Goal: Information Seeking & Learning: Learn about a topic

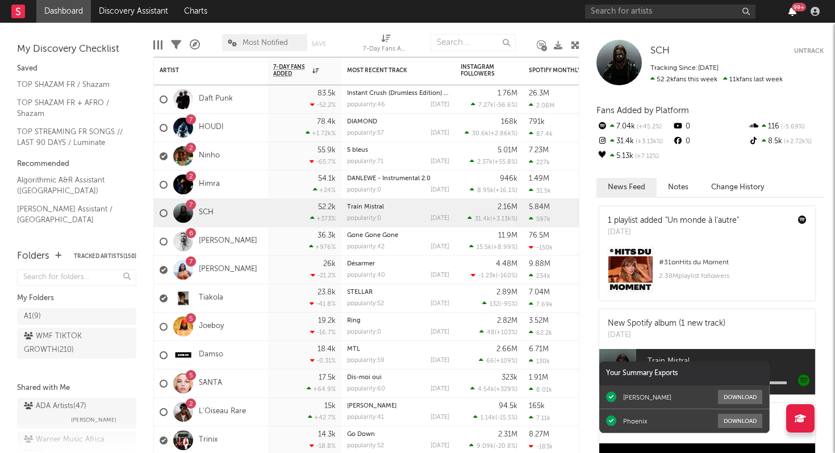
click at [790, 16] on div "99 +" at bounding box center [704, 11] width 239 height 23
click at [790, 16] on icon "button" at bounding box center [792, 11] width 8 height 9
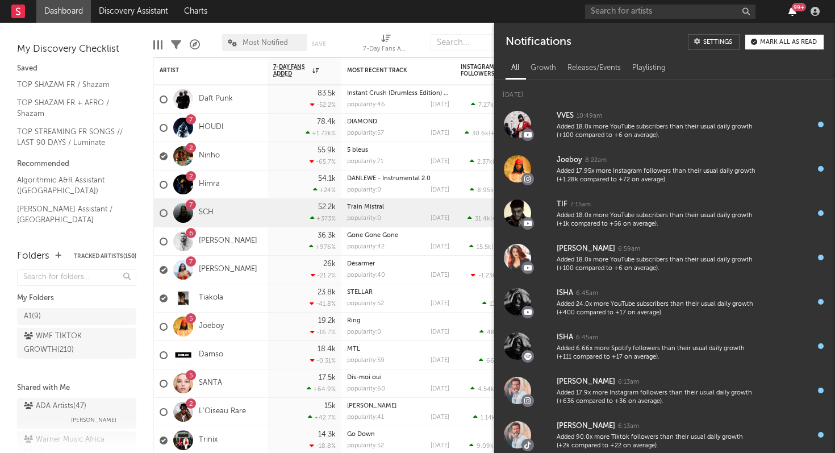
click at [793, 11] on icon "button" at bounding box center [792, 11] width 8 height 9
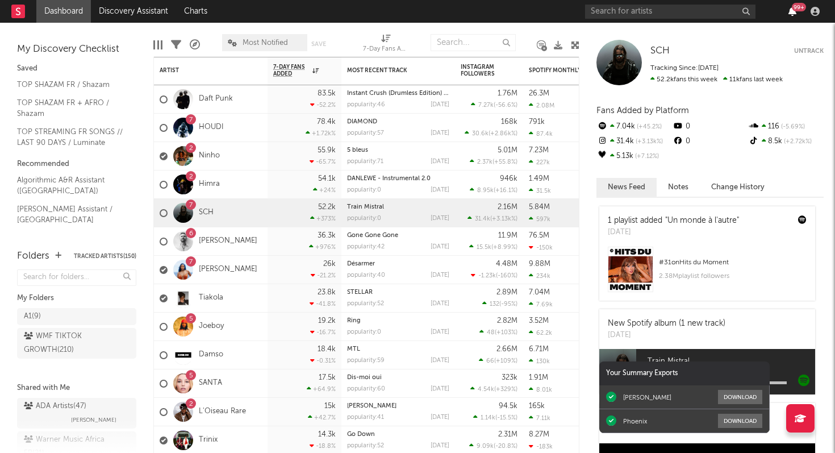
click at [793, 11] on icon "button" at bounding box center [792, 11] width 8 height 9
click at [341, 29] on div "Edit Columns Filters A&R Pipeline Most Notified Save Save as 7-Day Fans Added (…" at bounding box center [366, 40] width 426 height 34
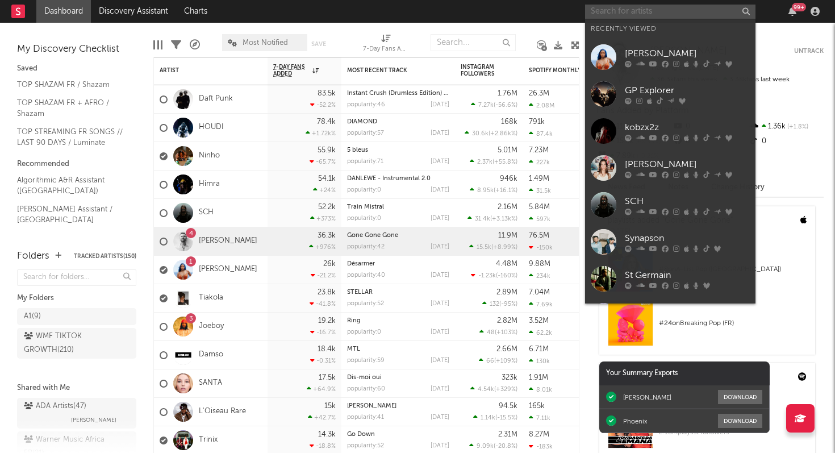
click at [667, 12] on input "text" at bounding box center [670, 12] width 170 height 14
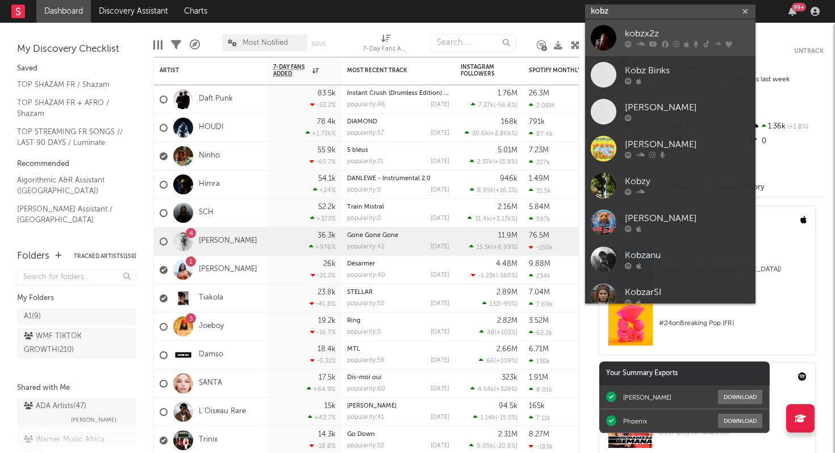
type input "kobz"
click at [673, 35] on div "kobzx2z" at bounding box center [687, 34] width 125 height 14
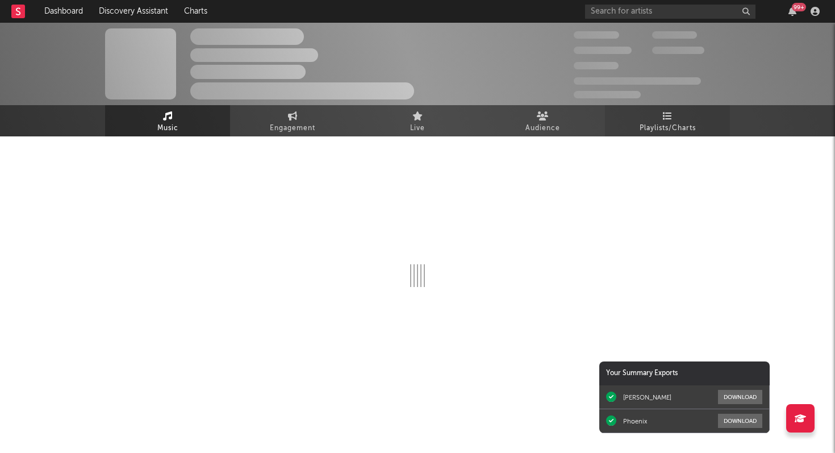
click at [666, 123] on span "Playlists/Charts" at bounding box center [667, 129] width 56 height 14
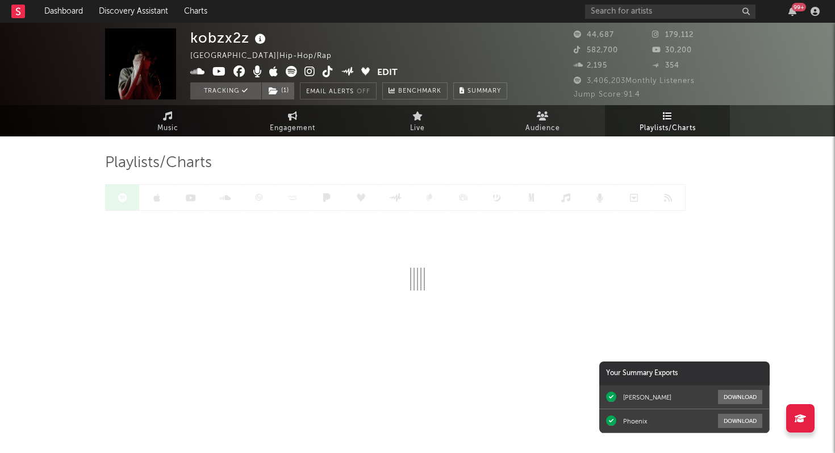
click at [258, 195] on div at bounding box center [395, 197] width 580 height 27
click at [225, 200] on icon at bounding box center [224, 197] width 9 height 9
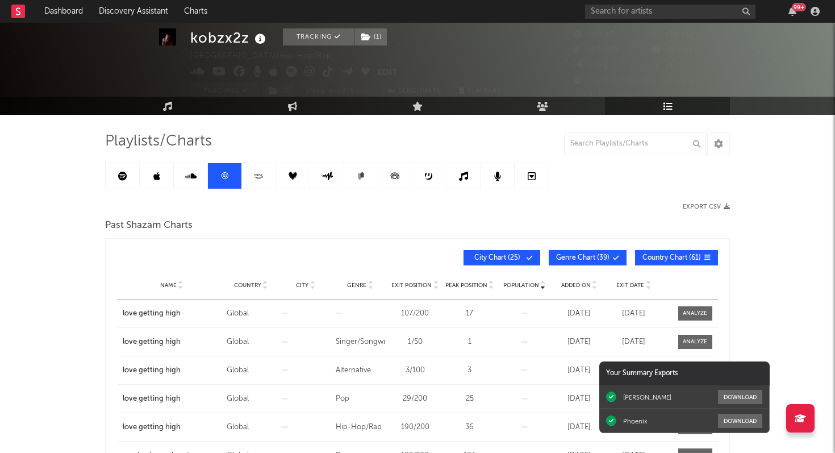
scroll to position [19, 0]
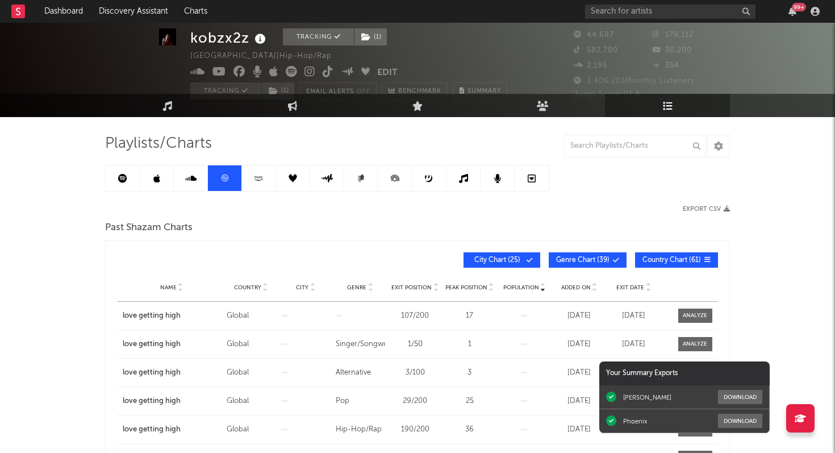
click at [126, 178] on icon at bounding box center [122, 178] width 9 height 9
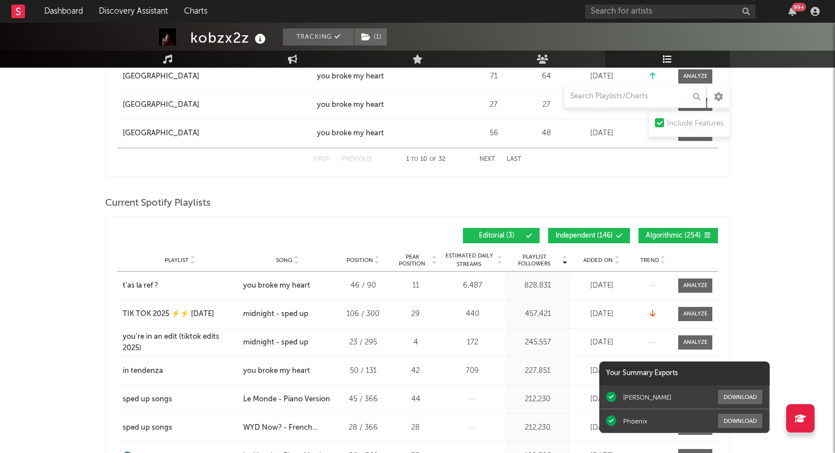
scroll to position [440, 0]
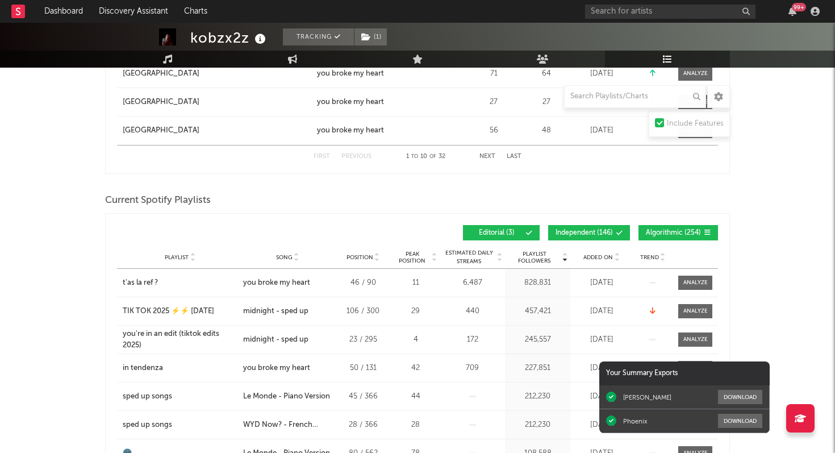
click at [599, 256] on span "Added On" at bounding box center [598, 257] width 30 height 7
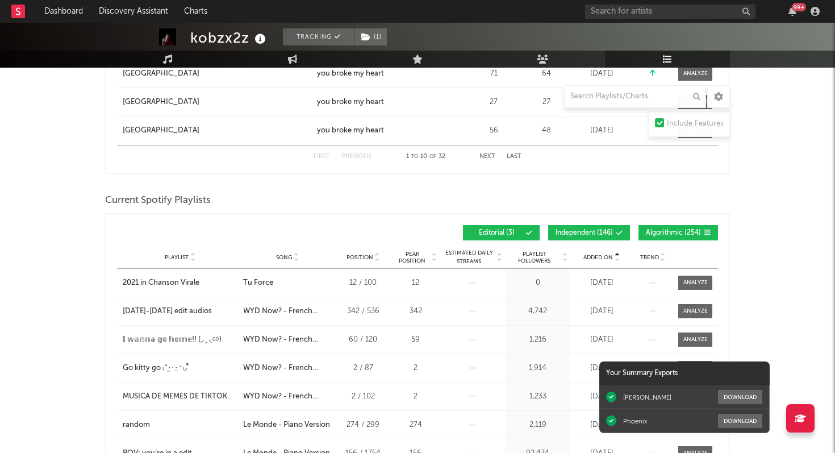
click at [599, 256] on span "Added On" at bounding box center [598, 257] width 30 height 7
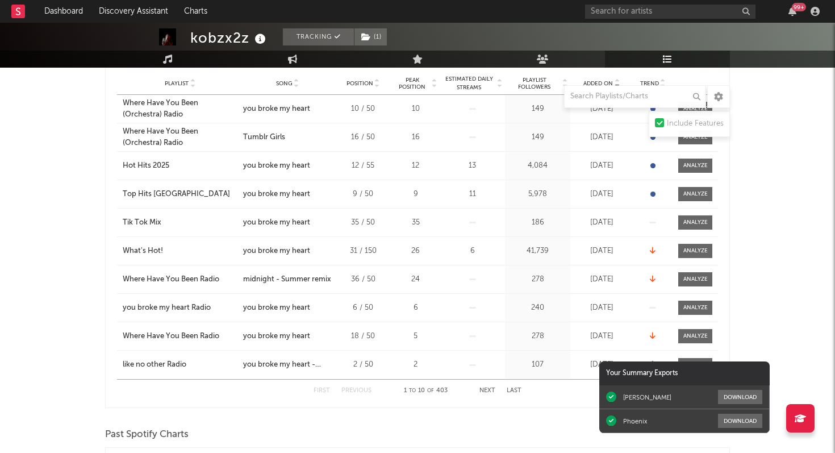
scroll to position [616, 0]
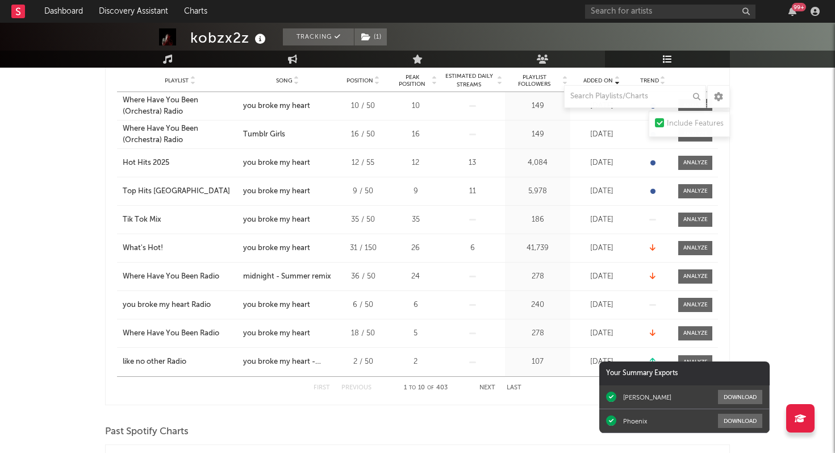
click at [533, 78] on span "Playlist Followers" at bounding box center [534, 81] width 53 height 14
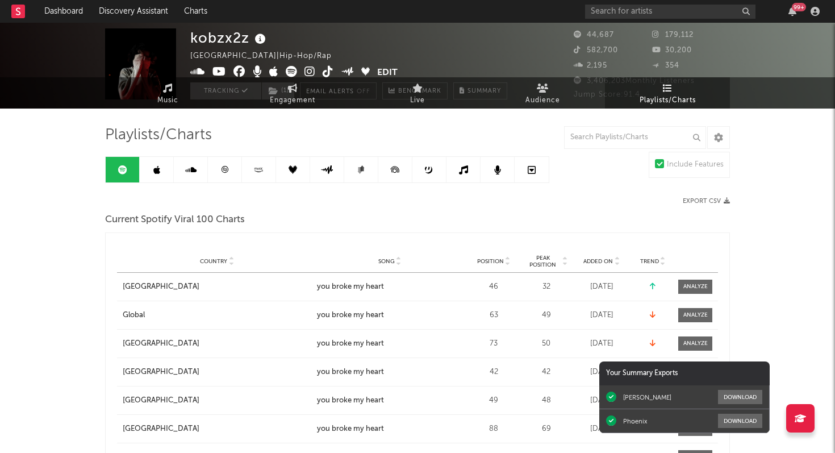
scroll to position [0, 0]
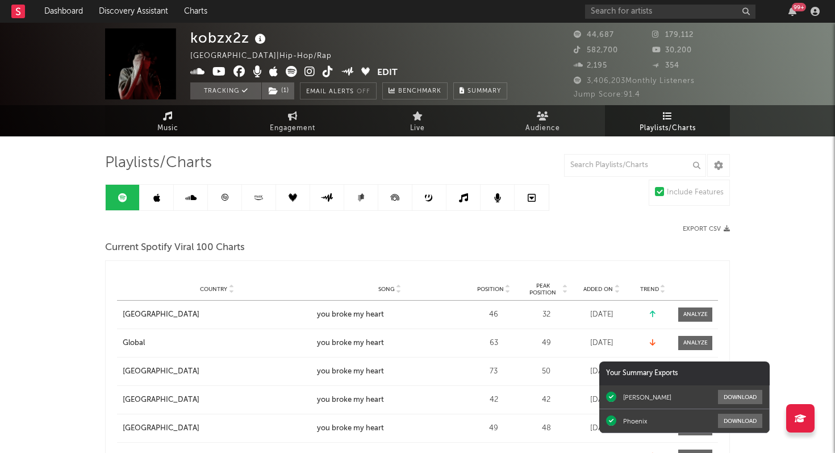
click at [171, 123] on span "Music" at bounding box center [167, 129] width 21 height 14
select select "6m"
